Goal: Task Accomplishment & Management: Manage account settings

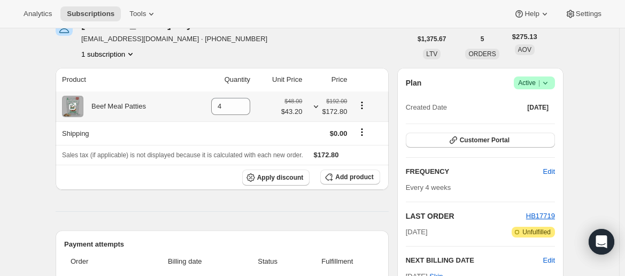
scroll to position [59, 0]
click at [546, 85] on icon at bounding box center [545, 83] width 11 height 11
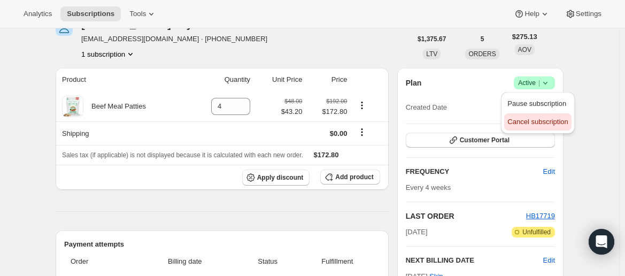
click at [546, 123] on span "Cancel subscription" at bounding box center [538, 122] width 60 height 8
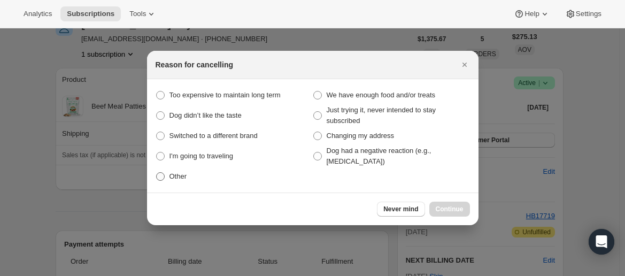
click at [175, 175] on span "Other" at bounding box center [179, 176] width 18 height 8
click at [157, 173] on input "Other" at bounding box center [156, 172] width 1 height 1
radio input "true"
click at [449, 205] on span "Continue" at bounding box center [450, 209] width 28 height 9
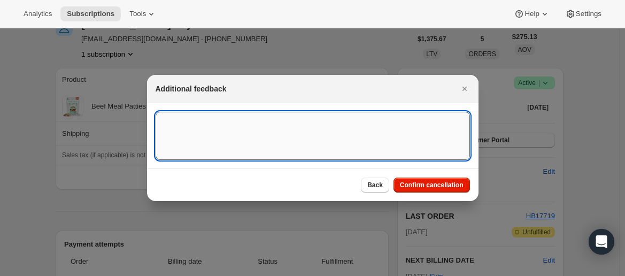
click at [235, 127] on textarea ":rbk:" at bounding box center [313, 136] width 315 height 48
click at [193, 125] on textarea "Their dog" at bounding box center [313, 136] width 315 height 48
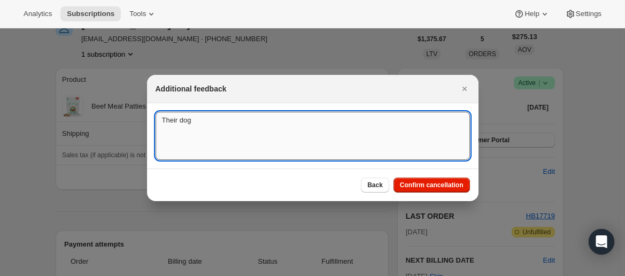
click at [193, 125] on textarea "Their dog" at bounding box center [313, 136] width 315 height 48
type textarea "v"
click at [199, 122] on textarea "Their dog has health issues" at bounding box center [313, 136] width 315 height 48
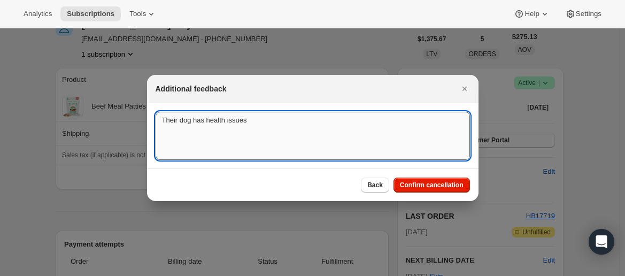
click at [199, 122] on textarea "Their dog has health issues" at bounding box center [313, 136] width 315 height 48
click at [365, 126] on textarea "Their dog is having a bit more complicated health issues" at bounding box center [313, 136] width 315 height 48
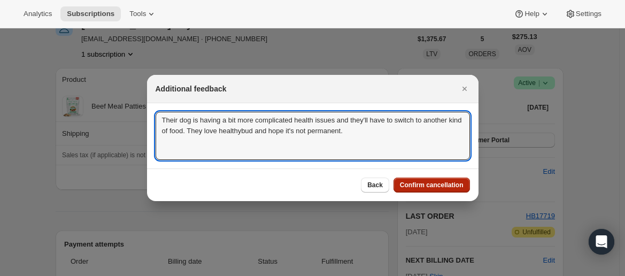
type textarea "Their dog is having a bit more complicated health issues and they'll have to sw…"
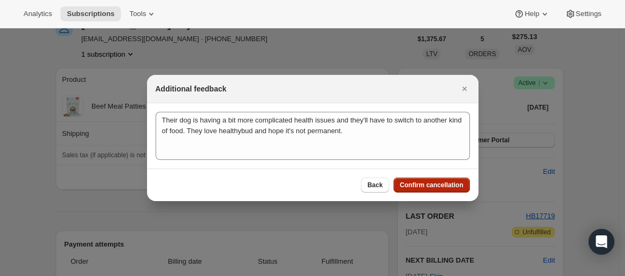
click at [433, 187] on span "Confirm cancellation" at bounding box center [432, 185] width 64 height 9
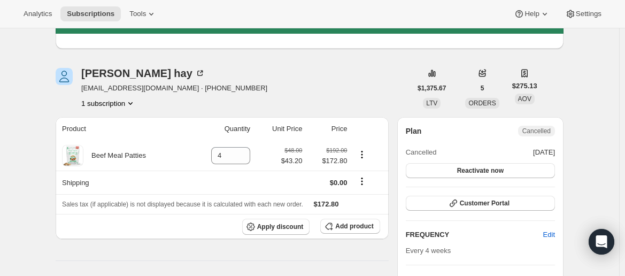
scroll to position [0, 0]
